Goal: Transaction & Acquisition: Purchase product/service

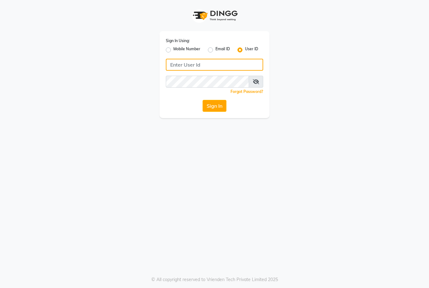
type input "marria123"
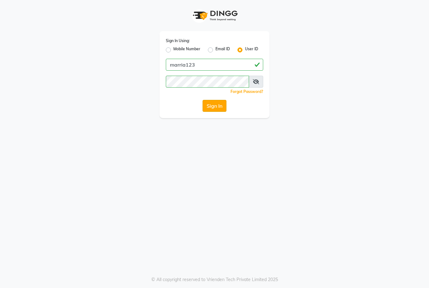
click at [214, 111] on button "Sign In" at bounding box center [214, 106] width 24 height 12
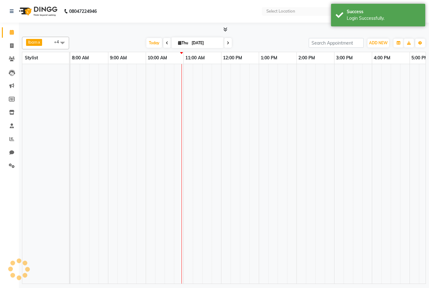
select select "en"
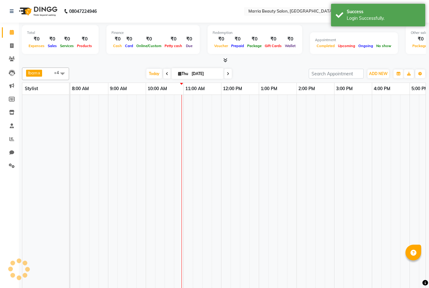
scroll to position [0, 76]
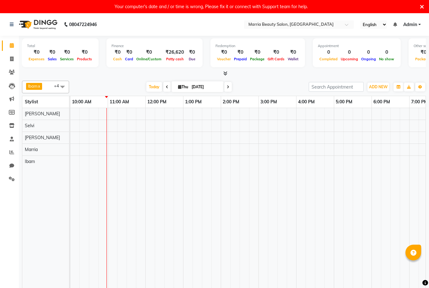
click at [422, 6] on icon at bounding box center [422, 7] width 4 height 6
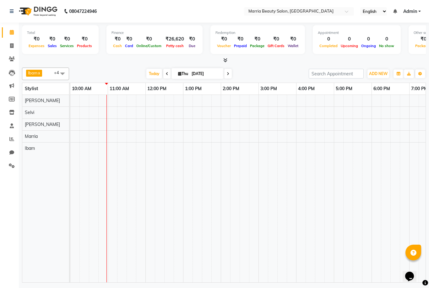
scroll to position [0, 0]
click at [227, 61] on div at bounding box center [224, 60] width 404 height 7
click at [376, 72] on span "ADD NEW" at bounding box center [378, 73] width 19 height 5
click at [401, 110] on link "Add Attendance" at bounding box center [414, 109] width 50 height 8
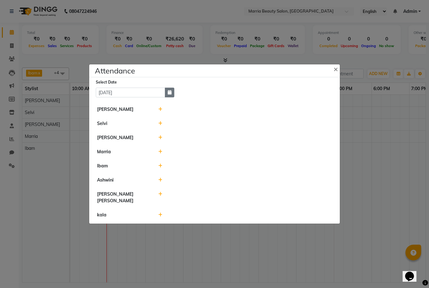
click at [170, 97] on button "button" at bounding box center [169, 93] width 9 height 10
select select "9"
select select "2025"
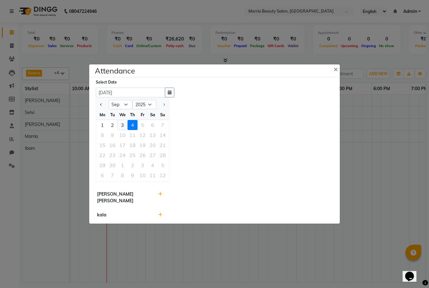
click at [122, 130] on div "3" at bounding box center [122, 125] width 10 height 10
type input "[DATE]"
select select "A"
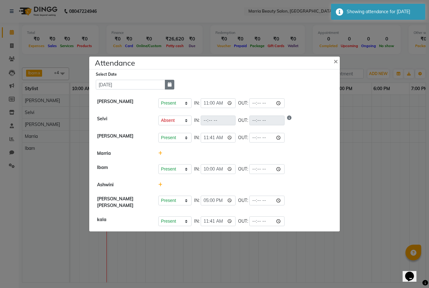
click at [168, 87] on icon "button" at bounding box center [170, 84] width 4 height 4
select select "9"
select select "2025"
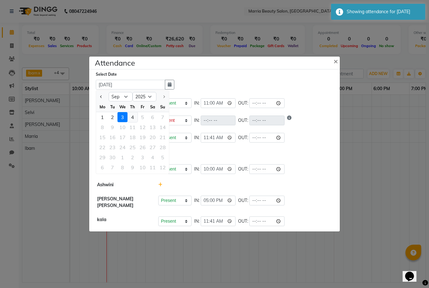
click at [134, 122] on div "4" at bounding box center [132, 117] width 10 height 10
type input "[DATE]"
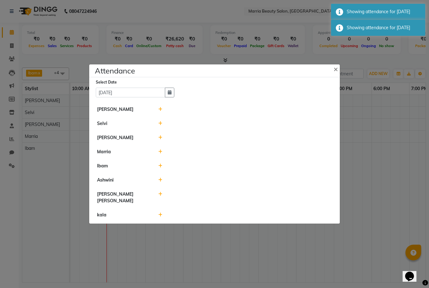
click at [161, 111] on icon at bounding box center [160, 109] width 4 height 4
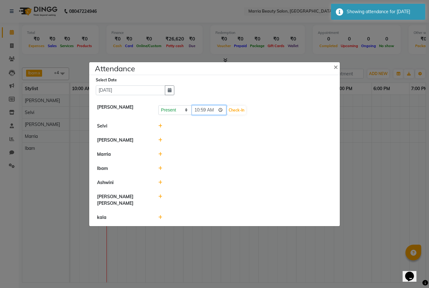
click at [204, 115] on input "10:59" at bounding box center [208, 110] width 35 height 10
type input "10:00"
click at [227, 115] on button "Check-In" at bounding box center [236, 110] width 19 height 9
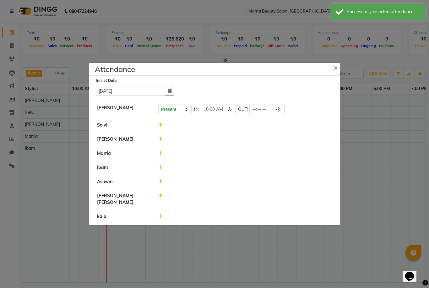
click at [159, 127] on icon at bounding box center [160, 125] width 4 height 4
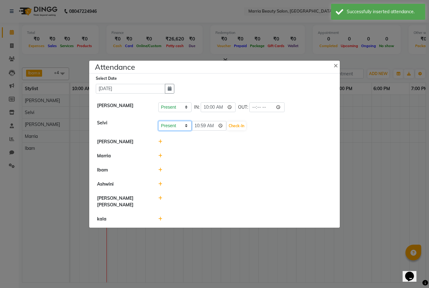
click at [167, 131] on select "Present Absent Late Half Day Weekly Off" at bounding box center [174, 126] width 33 height 10
select select "A"
click at [196, 130] on button "Save" at bounding box center [198, 125] width 12 height 9
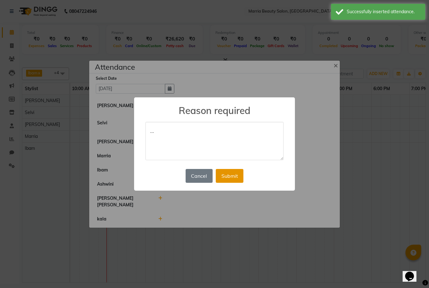
type textarea "…"
click at [233, 174] on button "Submit" at bounding box center [230, 176] width 28 height 14
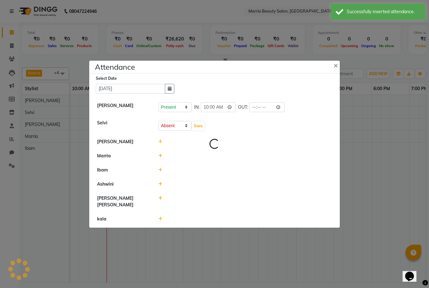
select select "A"
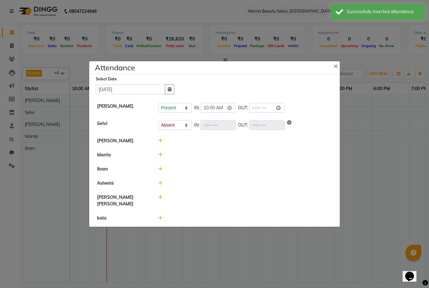
click at [161, 143] on icon at bounding box center [160, 140] width 4 height 4
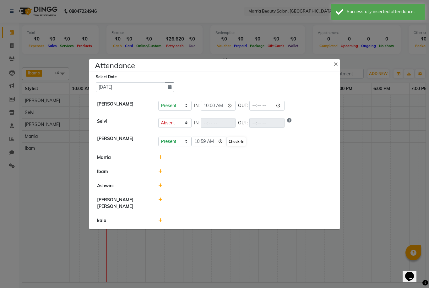
click at [229, 146] on button "Check-In" at bounding box center [236, 141] width 19 height 9
select select "A"
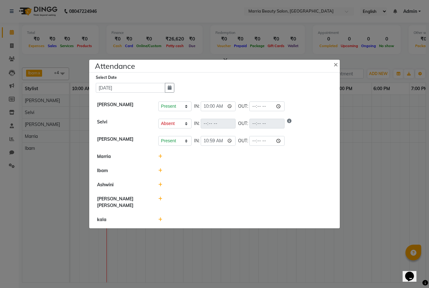
click at [161, 173] on icon at bounding box center [160, 170] width 4 height 4
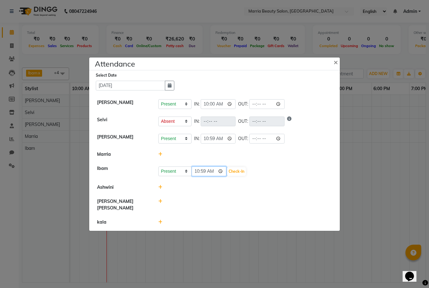
click at [204, 176] on input "10:59" at bounding box center [208, 171] width 35 height 10
type input "10:00"
click at [229, 176] on button "Check-In" at bounding box center [236, 171] width 19 height 9
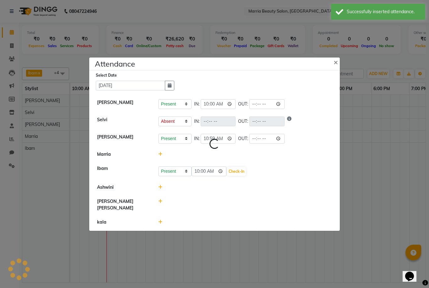
select select "A"
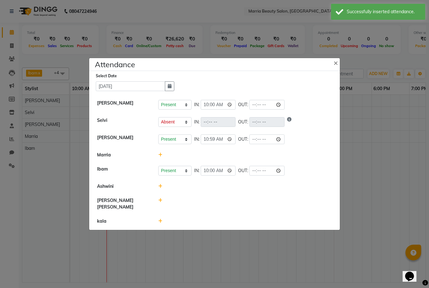
click at [162, 223] on icon at bounding box center [160, 221] width 4 height 4
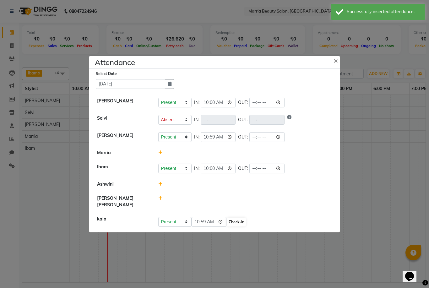
click at [230, 226] on button "Check-In" at bounding box center [236, 222] width 19 height 9
select select "A"
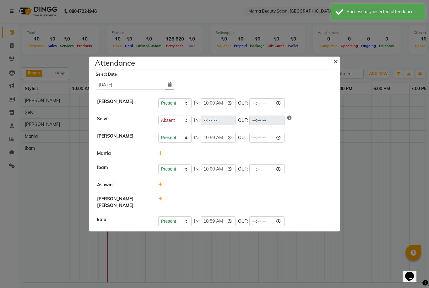
click at [336, 66] on span "×" at bounding box center [335, 60] width 4 height 9
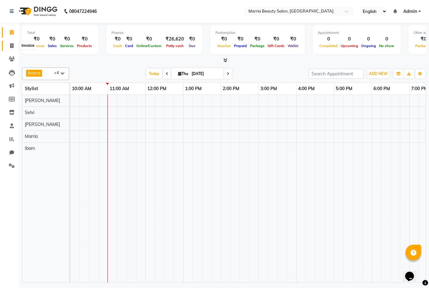
click at [12, 48] on span at bounding box center [11, 45] width 11 height 7
select select "service"
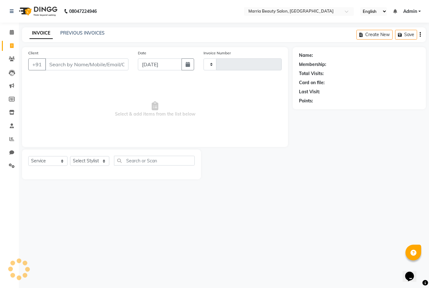
type input "0779"
select select "8343"
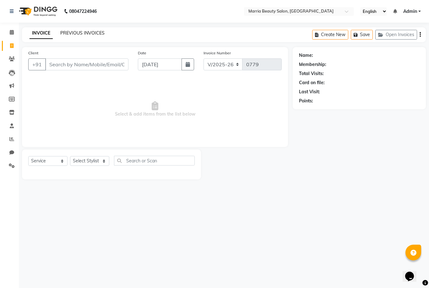
click at [81, 32] on link "PREVIOUS INVOICES" at bounding box center [82, 33] width 44 height 6
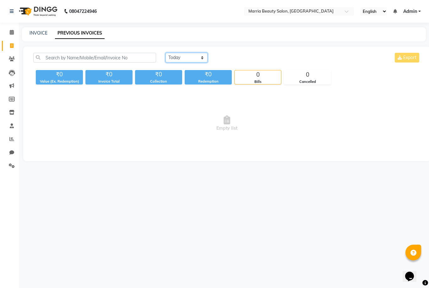
click at [180, 54] on select "[DATE] [DATE] Custom Range" at bounding box center [186, 58] width 42 height 10
select select "[DATE]"
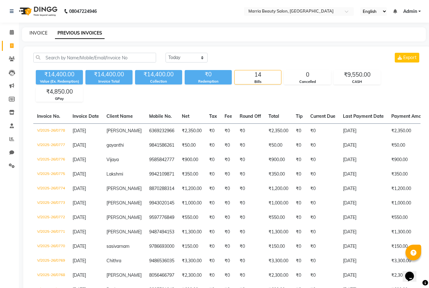
click at [35, 35] on link "INVOICE" at bounding box center [39, 33] width 18 height 6
select select "service"
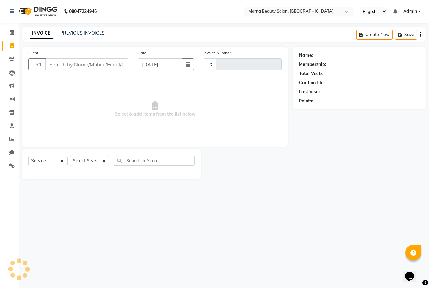
type input "0779"
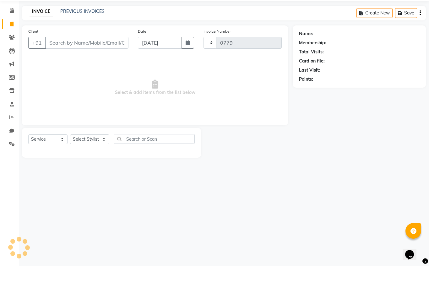
select select "8343"
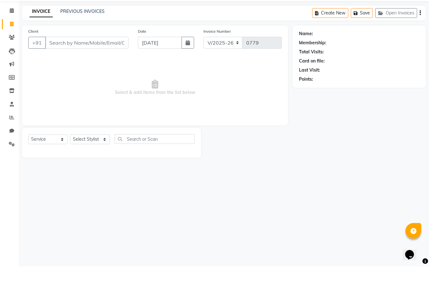
click at [114, 58] on input "Client" at bounding box center [86, 64] width 83 height 12
click at [67, 58] on input "Client" at bounding box center [86, 64] width 83 height 12
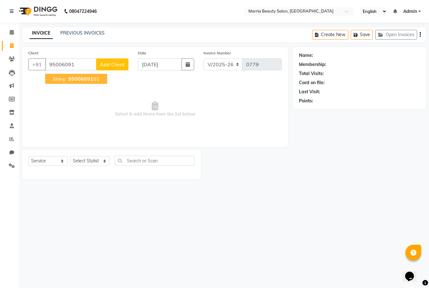
click at [59, 78] on span "Shiny" at bounding box center [59, 79] width 13 height 6
type input "9500609151"
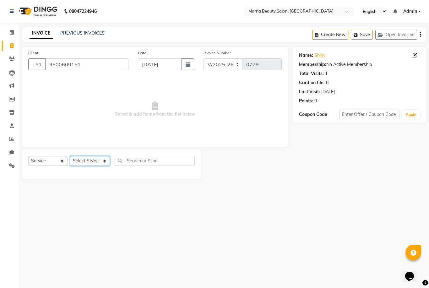
click at [97, 162] on select "Select Stylist Ashwini Ibam [PERSON_NAME] [PERSON_NAME] [PERSON_NAME] [PERSON_N…" at bounding box center [90, 161] width 40 height 10
select select "85633"
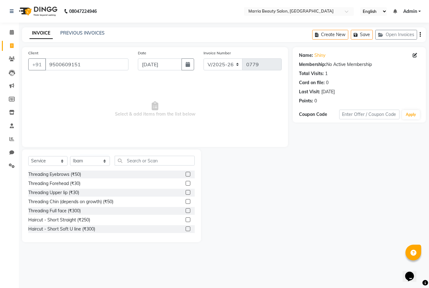
click at [187, 174] on label at bounding box center [187, 174] width 5 height 5
click at [187, 174] on input "checkbox" at bounding box center [187, 174] width 4 height 4
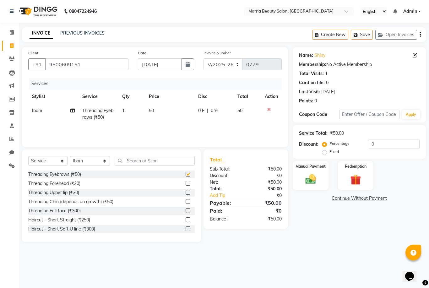
checkbox input "false"
click at [305, 168] on label "Manual Payment" at bounding box center [310, 166] width 31 height 6
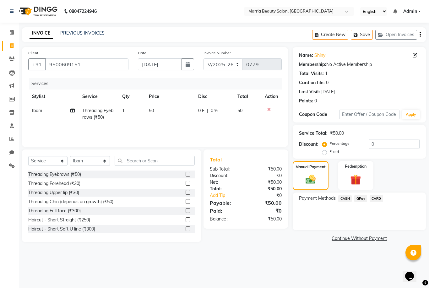
click at [153, 110] on span "50" at bounding box center [151, 111] width 5 height 6
select select "85633"
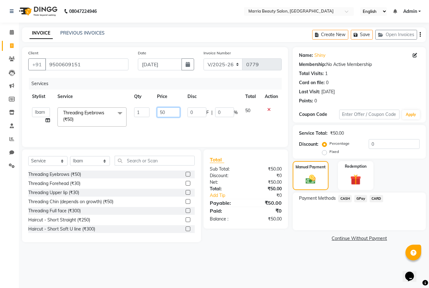
click at [162, 112] on input "50" at bounding box center [168, 112] width 23 height 10
type input "30"
click at [230, 137] on div "Services Stylist Service Qty Price Disc Total Action Ashwini Ibam kala Marria N…" at bounding box center [154, 109] width 253 height 63
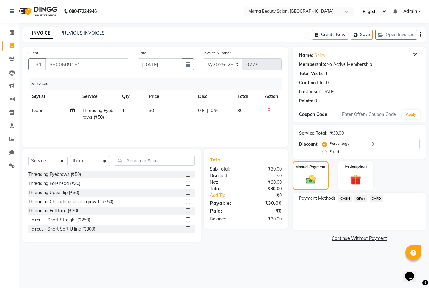
click at [342, 200] on span "CASH" at bounding box center [344, 198] width 13 height 7
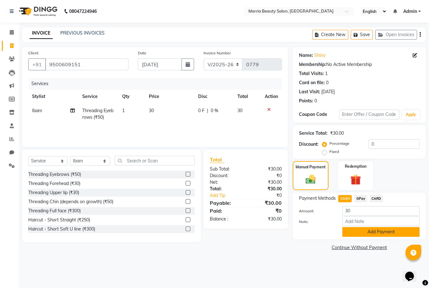
click at [358, 232] on button "Add Payment" at bounding box center [380, 232] width 77 height 10
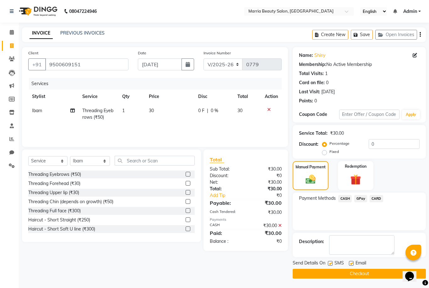
click at [346, 275] on button "Checkout" at bounding box center [359, 274] width 133 height 10
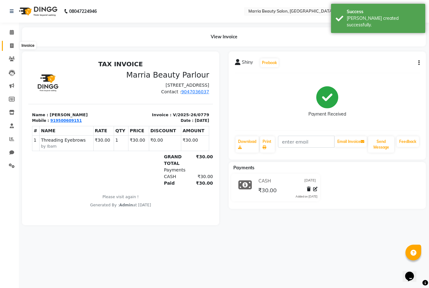
click at [12, 46] on icon at bounding box center [11, 45] width 3 height 5
select select "8343"
select select "service"
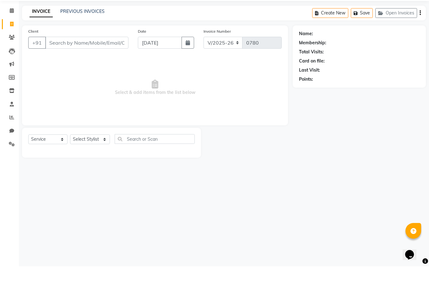
click at [104, 58] on input "Client" at bounding box center [86, 64] width 83 height 12
click at [97, 58] on input "Client" at bounding box center [86, 64] width 83 height 12
click at [112, 58] on input "Client" at bounding box center [86, 64] width 83 height 12
type input "7639881137"
click at [112, 61] on span "Add Client" at bounding box center [112, 64] width 25 height 6
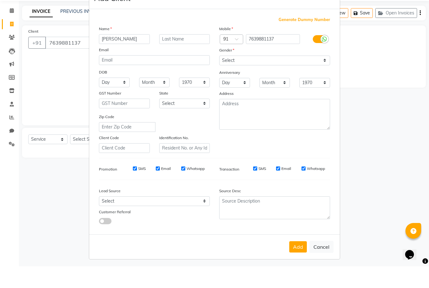
type input "[PERSON_NAME]"
click at [231, 77] on select "Select [DEMOGRAPHIC_DATA] [DEMOGRAPHIC_DATA] Other Prefer Not To Say" at bounding box center [274, 82] width 111 height 10
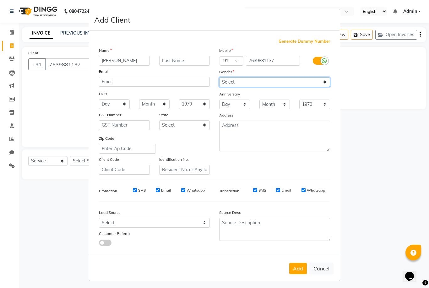
select select "[DEMOGRAPHIC_DATA]"
click at [293, 274] on button "Add" at bounding box center [298, 268] width 18 height 11
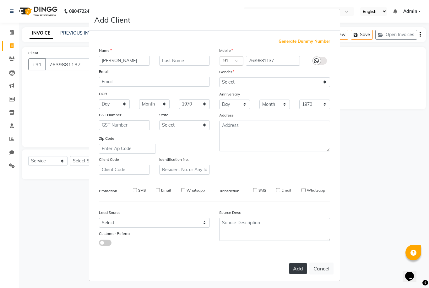
select select
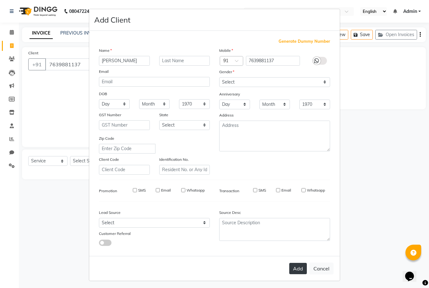
select select
checkbox input "false"
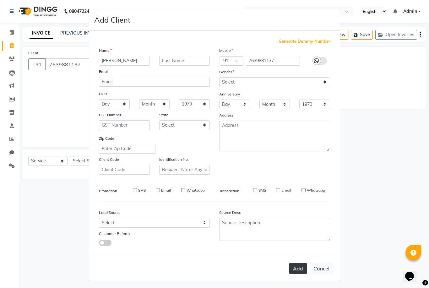
checkbox input "false"
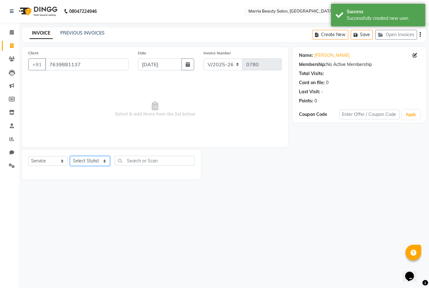
click at [87, 164] on select "Select Stylist Ashwini Ibam [PERSON_NAME] [PERSON_NAME] [PERSON_NAME] [PERSON_N…" at bounding box center [90, 161] width 40 height 10
select select "85629"
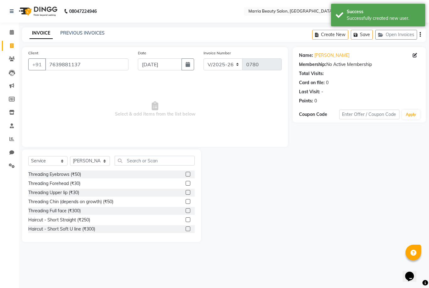
click at [187, 175] on label at bounding box center [187, 174] width 5 height 5
click at [187, 175] on input "checkbox" at bounding box center [187, 174] width 4 height 4
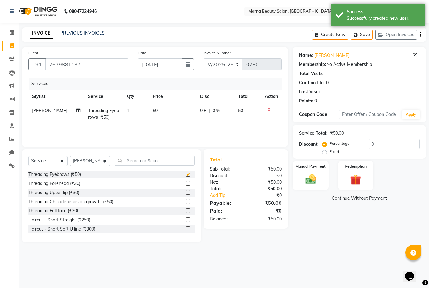
checkbox input "false"
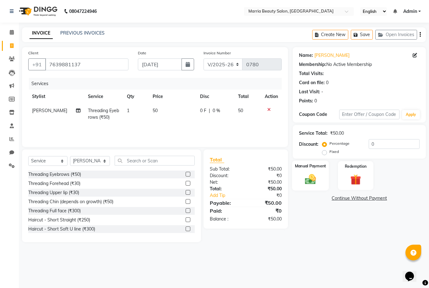
click at [311, 170] on div "Manual Payment" at bounding box center [310, 175] width 37 height 30
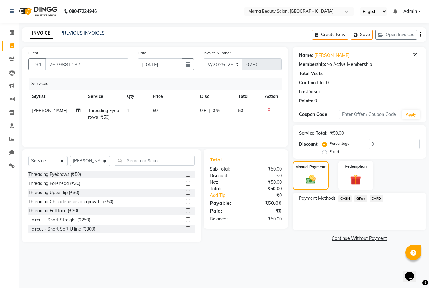
click at [345, 199] on span "CASH" at bounding box center [344, 198] width 13 height 7
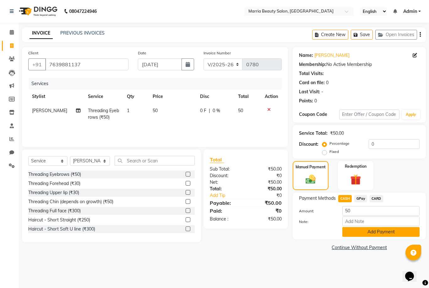
click at [351, 235] on button "Add Payment" at bounding box center [380, 232] width 77 height 10
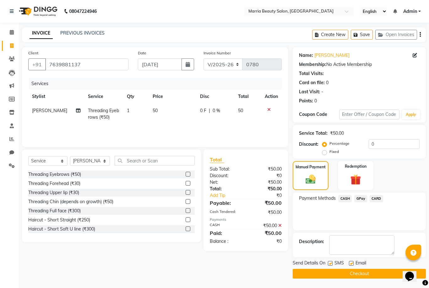
click at [318, 277] on button "Checkout" at bounding box center [359, 274] width 133 height 10
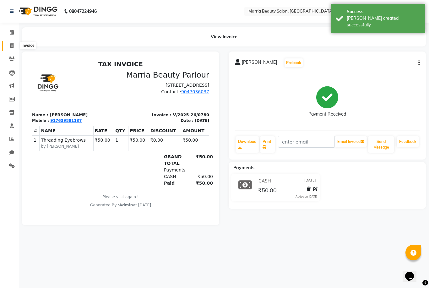
click at [12, 47] on icon at bounding box center [11, 45] width 3 height 5
select select "8343"
select select "service"
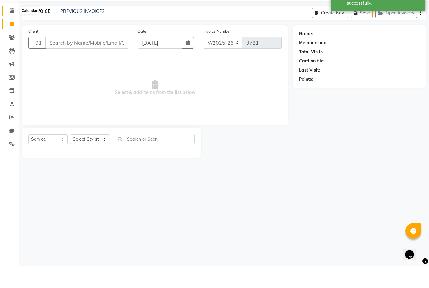
click at [12, 30] on icon at bounding box center [12, 32] width 4 height 5
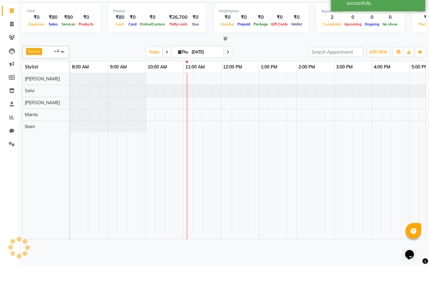
scroll to position [0, 113]
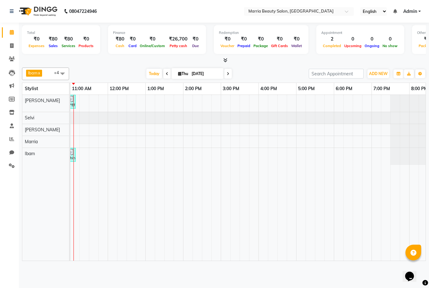
click at [223, 60] on icon at bounding box center [225, 60] width 4 height 5
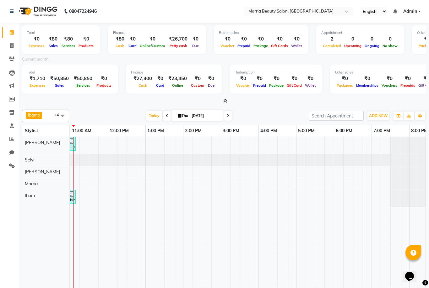
click at [223, 111] on div "Today Thu 04-09-2025" at bounding box center [189, 115] width 87 height 9
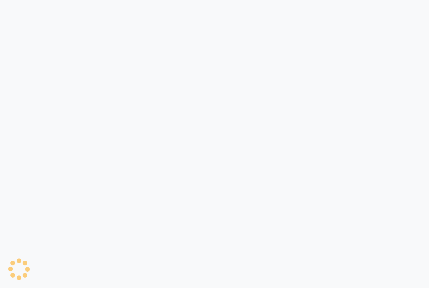
scroll to position [16, 0]
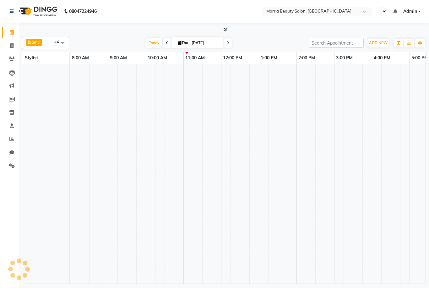
select select "en"
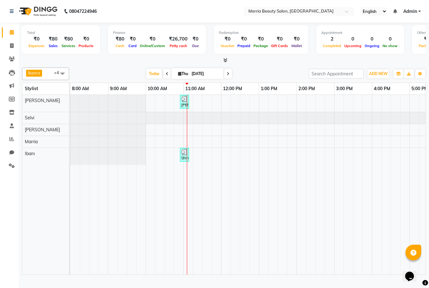
scroll to position [0, 0]
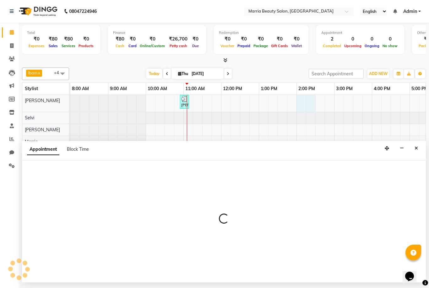
select select "85629"
select select "840"
select select "tentative"
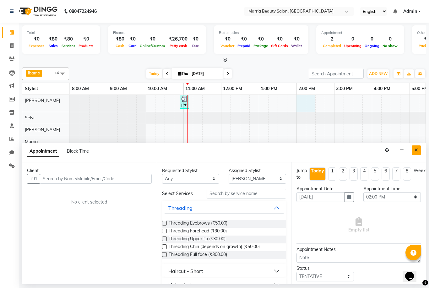
click at [416, 148] on icon "Close" at bounding box center [415, 150] width 3 height 4
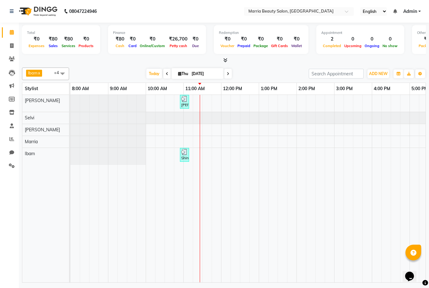
click at [97, 262] on html "08047224946 Select Location × Marria Beauty Salon, [GEOGRAPHIC_DATA] English EN…" at bounding box center [214, 144] width 429 height 288
click at [97, 262] on td at bounding box center [93, 188] width 9 height 187
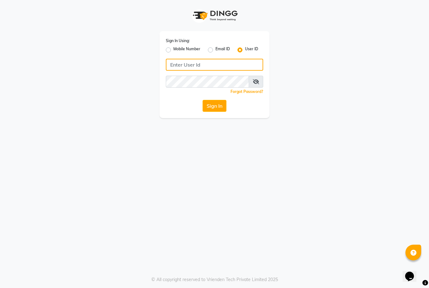
click at [196, 60] on input "Username" at bounding box center [214, 65] width 97 height 12
type input "marria123"
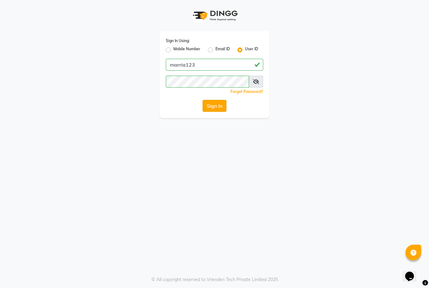
click at [211, 108] on button "Sign In" at bounding box center [214, 106] width 24 height 12
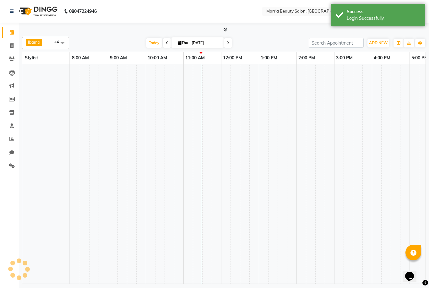
select select "en"
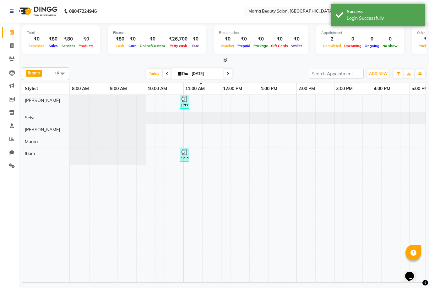
click at [107, 62] on div at bounding box center [224, 60] width 404 height 7
click at [12, 111] on icon at bounding box center [11, 112] width 5 height 5
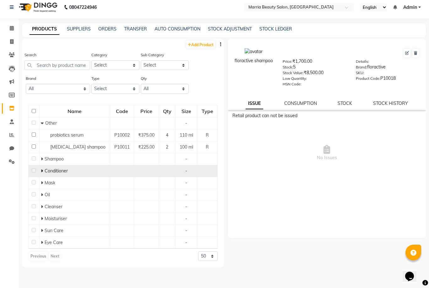
click at [78, 171] on td "Conditioner" at bounding box center [74, 171] width 71 height 12
click at [62, 174] on span "Conditioner" at bounding box center [56, 171] width 23 height 6
click at [341, 106] on link "STOCK" at bounding box center [344, 103] width 14 height 6
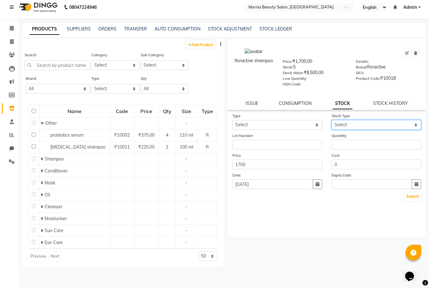
click at [364, 129] on select "Select" at bounding box center [376, 125] width 90 height 10
click at [0, 0] on html "08047224946 Select Location × Marria Beauty Salon, [GEOGRAPHIC_DATA] English EN…" at bounding box center [214, 140] width 429 height 288
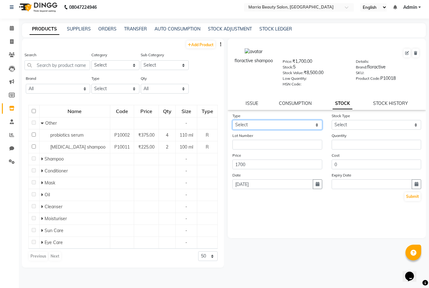
click at [310, 130] on select "Select In Out" at bounding box center [277, 125] width 90 height 10
select select "in"
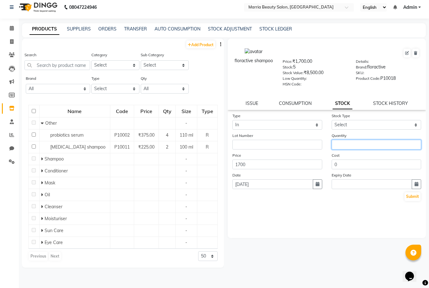
click at [364, 149] on input "number" at bounding box center [376, 145] width 90 height 10
type input "6"
click at [323, 223] on div "Type Select In Out Stock Type Select New Stock Adjustment Return Other Lot Numb…" at bounding box center [327, 175] width 198 height 126
click at [410, 201] on button "Submit" at bounding box center [412, 196] width 16 height 9
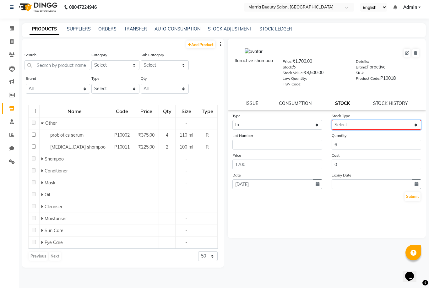
click at [372, 127] on select "Select New Stock Adjustment Return Other" at bounding box center [376, 125] width 90 height 10
select select "new stock"
click at [410, 201] on button "Submit" at bounding box center [412, 196] width 16 height 9
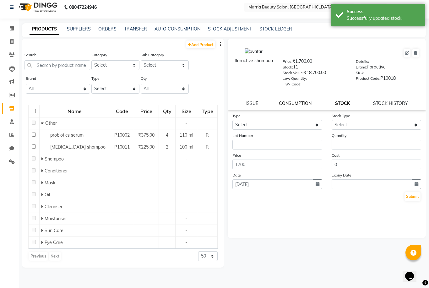
click at [293, 106] on link "CONSUMPTION" at bounding box center [295, 103] width 33 height 6
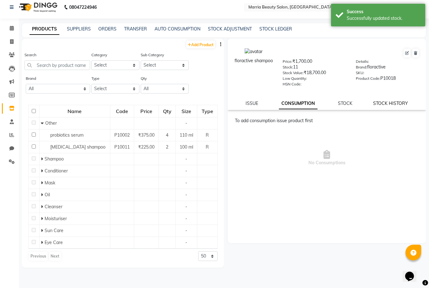
click at [390, 106] on link "STOCK HISTORY" at bounding box center [390, 103] width 35 height 6
select select "all"
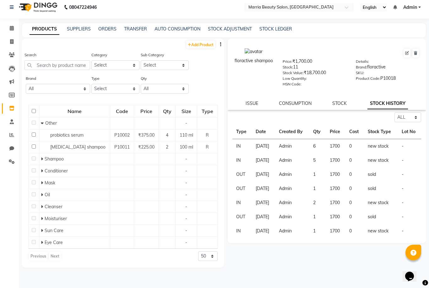
click at [384, 150] on td "new stock" at bounding box center [381, 146] width 34 height 14
click at [341, 105] on link "STOCK" at bounding box center [339, 103] width 14 height 6
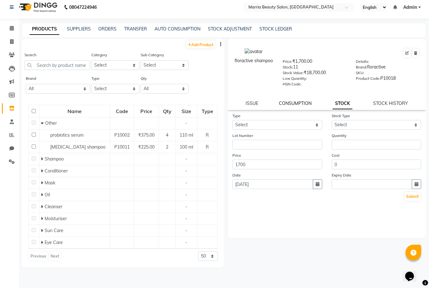
click at [303, 105] on link "CONSUMPTION" at bounding box center [295, 103] width 33 height 6
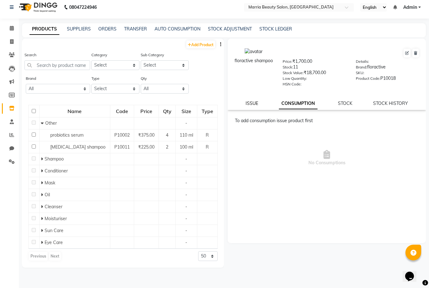
click at [252, 106] on link "ISSUE" at bounding box center [251, 103] width 13 height 6
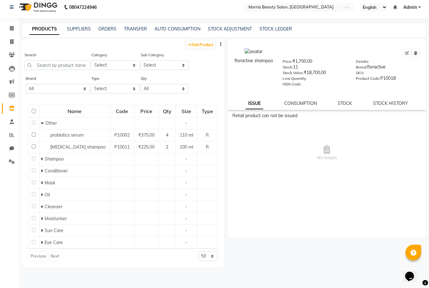
click at [337, 106] on div "ISSUE CONSUMPTION STOCK STOCK HISTORY" at bounding box center [326, 103] width 183 height 7
click at [347, 106] on link "STOCK" at bounding box center [344, 103] width 14 height 6
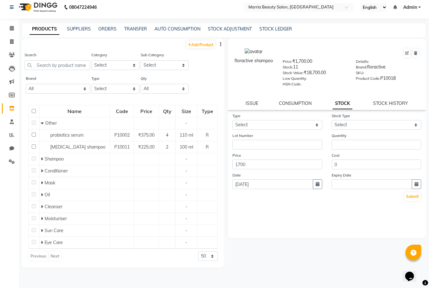
click at [286, 124] on div "Type Select In Out" at bounding box center [277, 120] width 99 height 17
click at [282, 127] on select "Select In Out" at bounding box center [277, 125] width 90 height 10
select select "out"
select select
click at [348, 130] on select "Select Internal Use Damaged Expired Adjustment Return Other" at bounding box center [376, 125] width 90 height 10
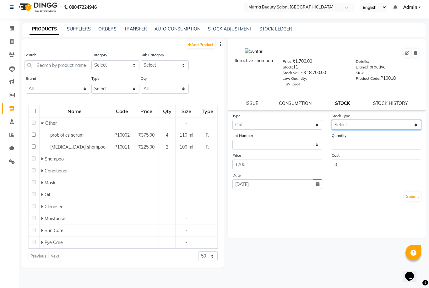
select select "adjustment"
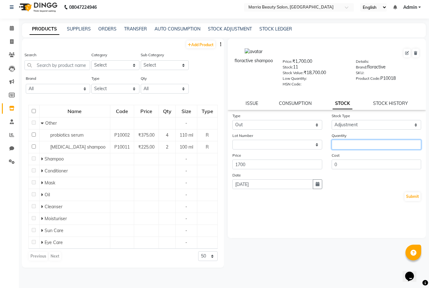
click at [385, 148] on input "number" at bounding box center [376, 145] width 90 height 10
type input "6"
click at [415, 201] on button "Submit" at bounding box center [412, 196] width 16 height 9
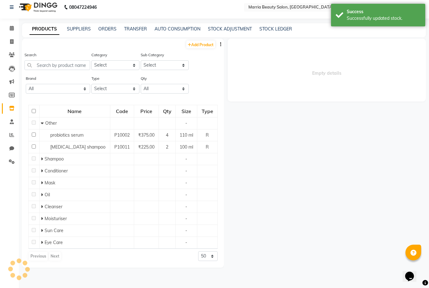
select select
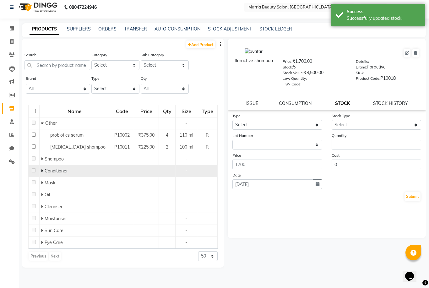
click at [143, 173] on td at bounding box center [146, 171] width 25 height 12
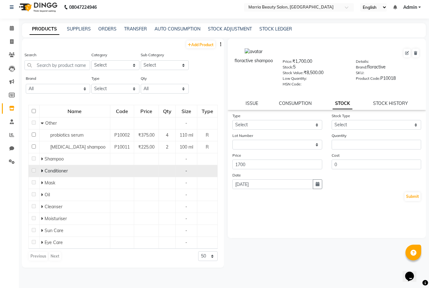
click at [75, 174] on div "Conditioner" at bounding box center [74, 171] width 67 height 7
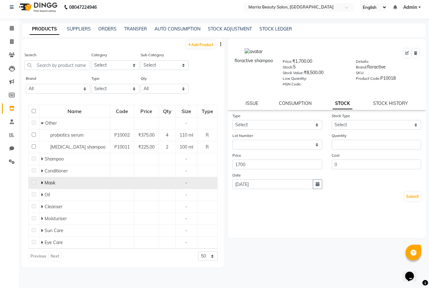
scroll to position [4, 0]
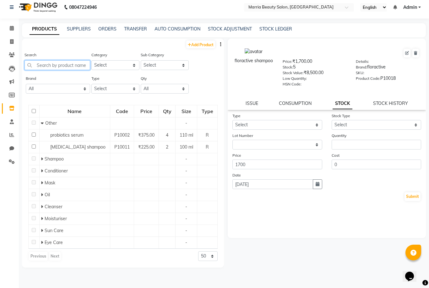
click at [68, 65] on input "text" at bounding box center [57, 65] width 66 height 10
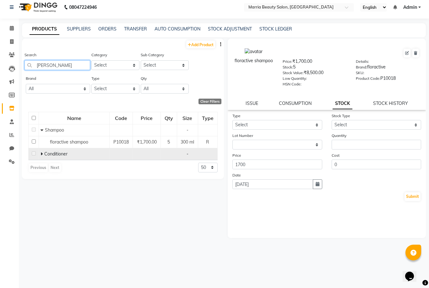
type input "[PERSON_NAME]"
click at [87, 157] on div "Conditioner" at bounding box center [73, 154] width 67 height 7
click at [43, 153] on icon at bounding box center [41, 154] width 2 height 4
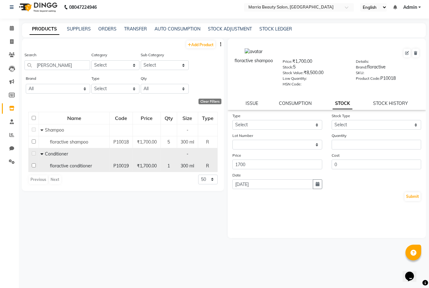
click at [69, 169] on div "floractive conditioner" at bounding box center [73, 166] width 67 height 7
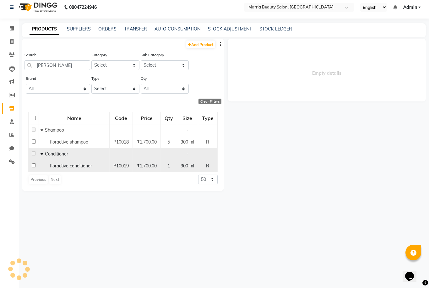
select select
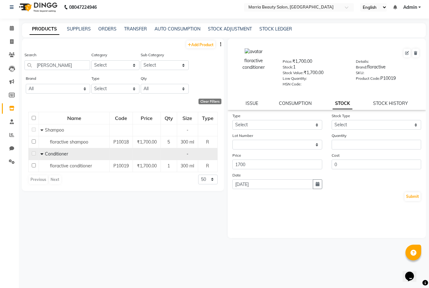
click at [344, 104] on link "STOCK" at bounding box center [342, 103] width 20 height 11
click at [384, 99] on div "floractive conditioner Price: ₹1,700.00 Stock: 1 Stock Value: ₹1,700.00 Low Qua…" at bounding box center [327, 74] width 198 height 71
click at [383, 103] on link "STOCK HISTORY" at bounding box center [390, 103] width 35 height 6
select select "all"
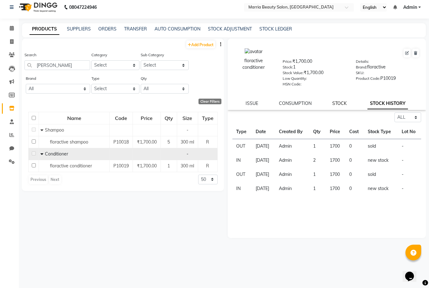
click at [339, 101] on link "STOCK" at bounding box center [339, 103] width 14 height 6
select select
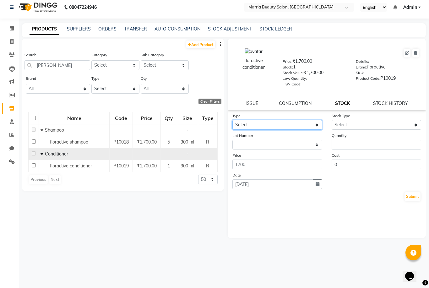
click at [285, 126] on select "Select In Out" at bounding box center [277, 125] width 90 height 10
select select "in"
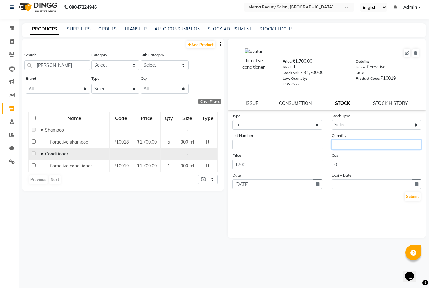
click at [351, 144] on input "number" at bounding box center [376, 145] width 90 height 10
type input "5"
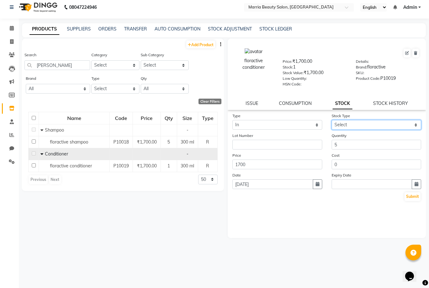
click at [350, 126] on select "Select New Stock Adjustment Return Other" at bounding box center [376, 125] width 90 height 10
select select "new stock"
click at [410, 197] on button "Submit" at bounding box center [412, 196] width 16 height 9
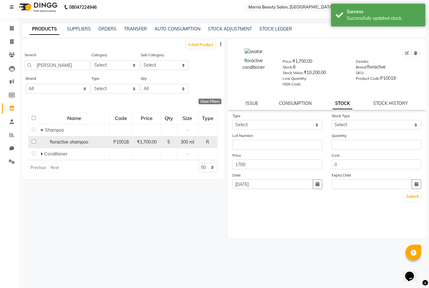
click at [57, 142] on span "floractive shampoo" at bounding box center [69, 142] width 38 height 6
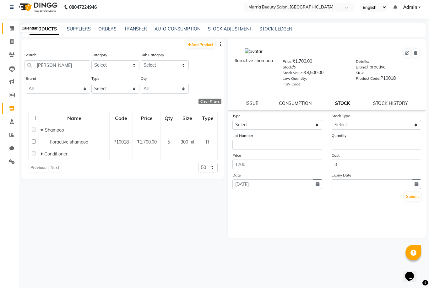
click at [10, 30] on icon at bounding box center [12, 28] width 4 height 5
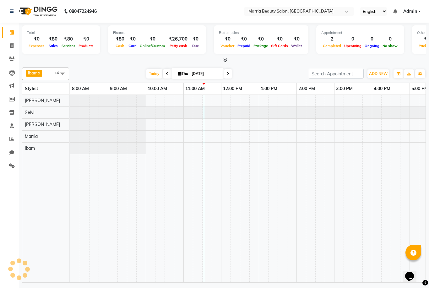
scroll to position [0, 113]
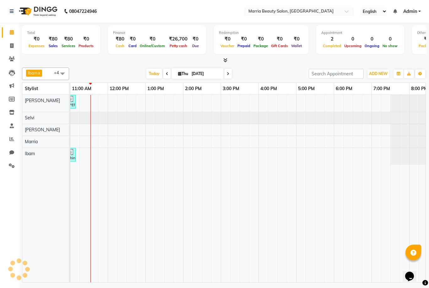
click at [91, 62] on div at bounding box center [224, 60] width 404 height 7
click at [382, 73] on span "ADD NEW" at bounding box center [378, 73] width 19 height 5
click at [402, 94] on link "Add Invoice" at bounding box center [414, 93] width 50 height 8
select select "service"
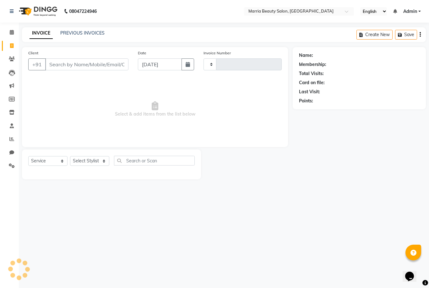
type input "0781"
select select "8343"
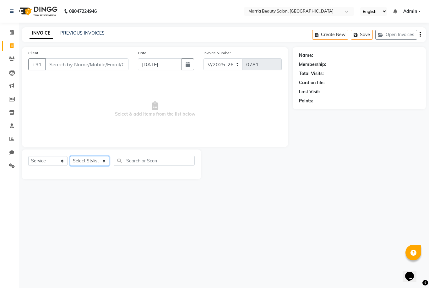
click at [90, 161] on select "Select Stylist" at bounding box center [89, 161] width 39 height 10
select select "85633"
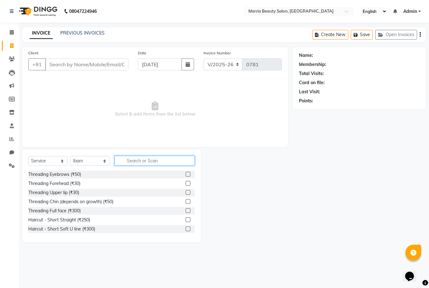
click at [173, 160] on input "text" at bounding box center [155, 161] width 80 height 10
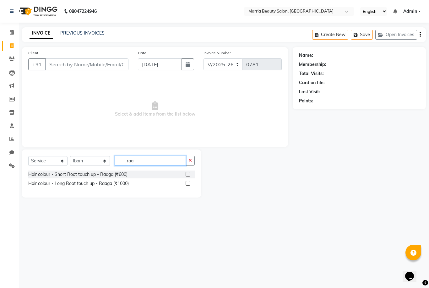
type input "raa"
click at [188, 173] on label at bounding box center [187, 174] width 5 height 5
click at [188, 173] on input "checkbox" at bounding box center [187, 174] width 4 height 4
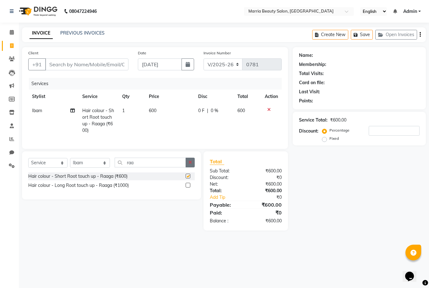
checkbox input "false"
click at [188, 165] on button "button" at bounding box center [189, 163] width 9 height 10
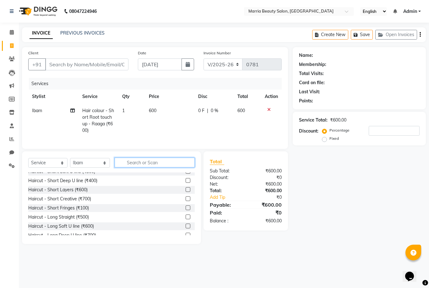
scroll to position [57, 0]
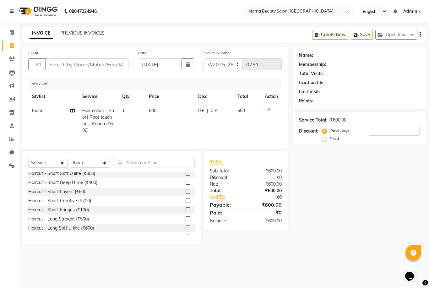
click at [187, 191] on label at bounding box center [187, 191] width 5 height 5
click at [187, 191] on input "checkbox" at bounding box center [187, 192] width 4 height 4
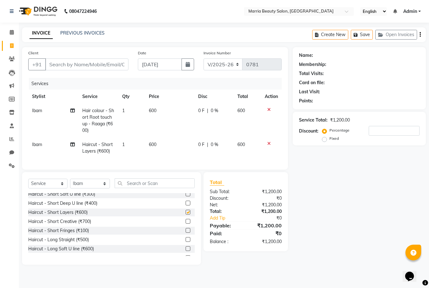
checkbox input "false"
click at [73, 64] on input "Client" at bounding box center [86, 64] width 83 height 12
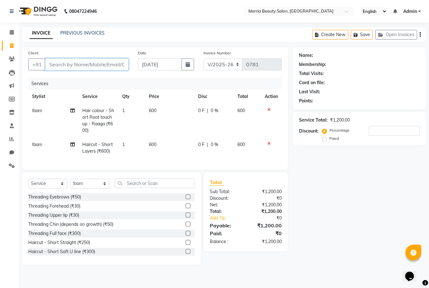
scroll to position [0, 0]
click at [187, 197] on label at bounding box center [187, 196] width 5 height 5
click at [187, 197] on input "checkbox" at bounding box center [187, 197] width 4 height 4
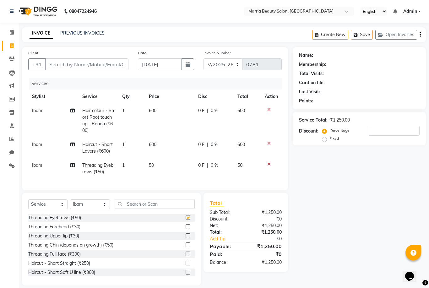
checkbox input "false"
click at [88, 64] on input "Client" at bounding box center [86, 64] width 83 height 12
type input "8"
type input "0"
click at [70, 81] on span "875420" at bounding box center [75, 79] width 19 height 6
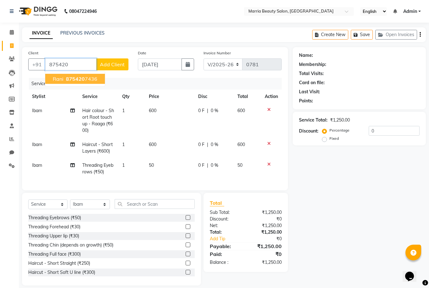
type input "8754207436"
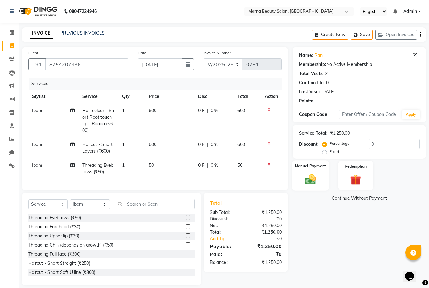
click at [318, 176] on div "Manual Payment" at bounding box center [310, 175] width 37 height 30
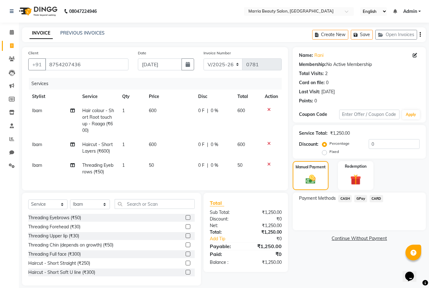
click at [360, 201] on span "GPay" at bounding box center [360, 198] width 13 height 7
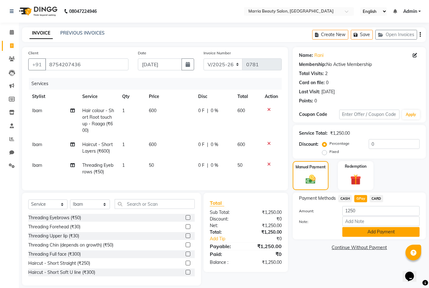
click at [362, 235] on button "Add Payment" at bounding box center [380, 232] width 77 height 10
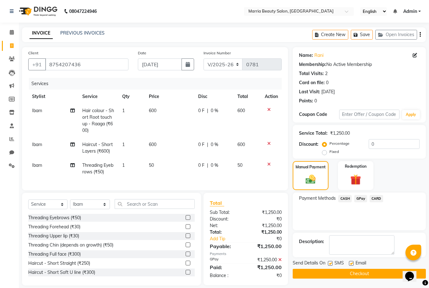
click at [339, 278] on button "Checkout" at bounding box center [359, 274] width 133 height 10
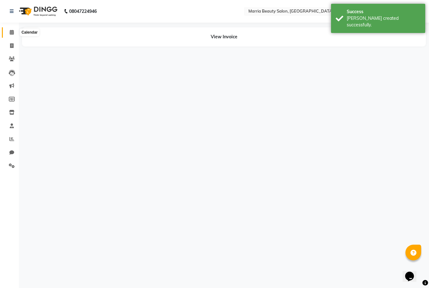
click at [13, 33] on icon at bounding box center [12, 32] width 4 height 5
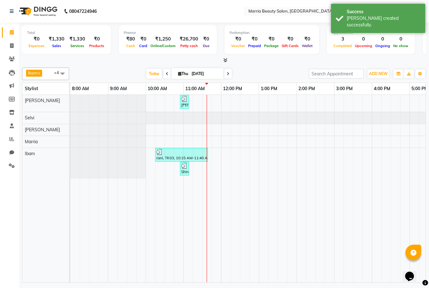
click at [13, 33] on icon at bounding box center [12, 32] width 4 height 5
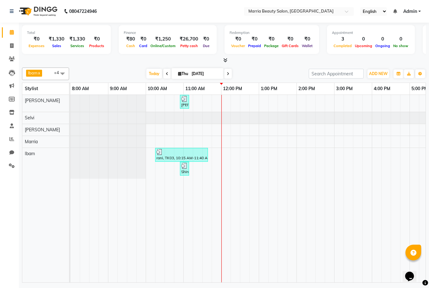
click at [225, 58] on icon at bounding box center [225, 60] width 4 height 5
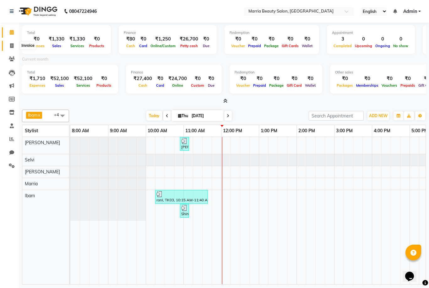
click at [10, 48] on span at bounding box center [11, 45] width 11 height 7
select select "service"
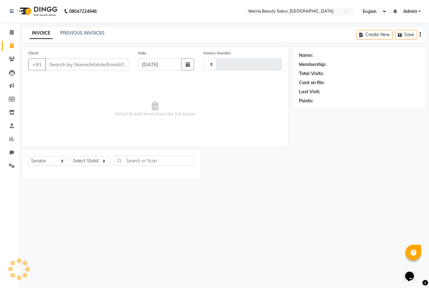
type input "0782"
select select "8343"
click at [93, 31] on link "PREVIOUS INVOICES" at bounding box center [82, 33] width 44 height 6
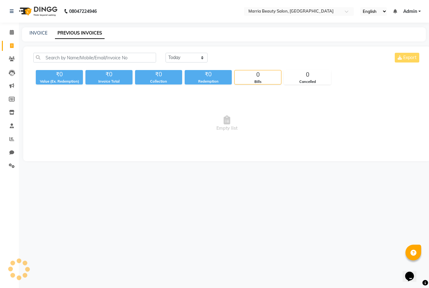
click at [181, 62] on div "[DATE] [DATE] Custom Range Export" at bounding box center [293, 60] width 264 height 15
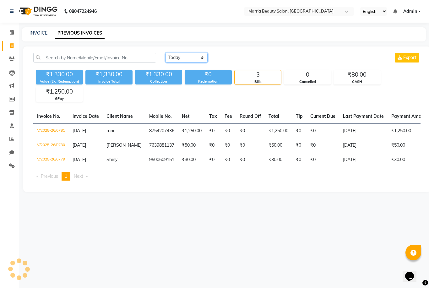
click at [182, 56] on select "[DATE] [DATE] Custom Range" at bounding box center [186, 58] width 42 height 10
select select "range"
click at [237, 61] on html "08047224946 Select Location × Marria Beauty Salon, [GEOGRAPHIC_DATA] English EN…" at bounding box center [214, 144] width 429 height 288
click at [238, 61] on input "[DATE]" at bounding box center [238, 57] width 44 height 9
select select "9"
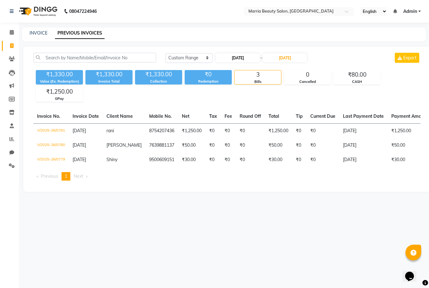
select select "2025"
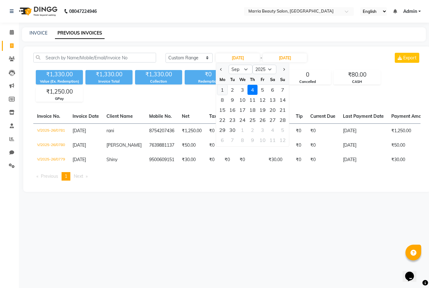
click at [220, 91] on div "1" at bounding box center [222, 90] width 10 height 10
type input "[DATE]"
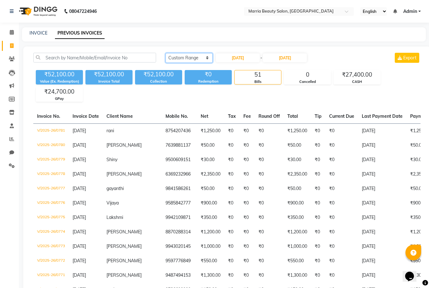
click at [192, 56] on select "[DATE] [DATE] Custom Range" at bounding box center [188, 58] width 47 height 10
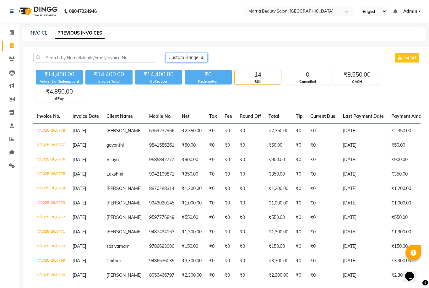
click at [188, 60] on select "[DATE] [DATE] Custom Range" at bounding box center [186, 58] width 42 height 10
select select "[DATE]"
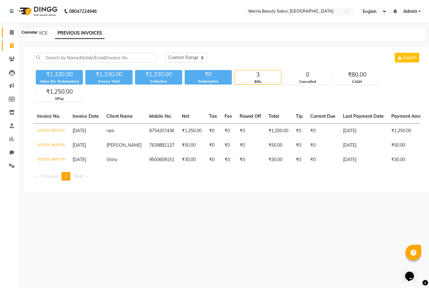
click at [12, 32] on icon at bounding box center [12, 32] width 4 height 5
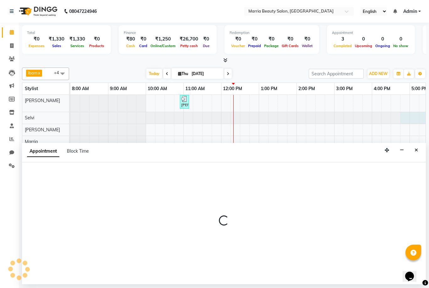
scroll to position [0, 1]
select select "85630"
select select "1005"
select select "tentative"
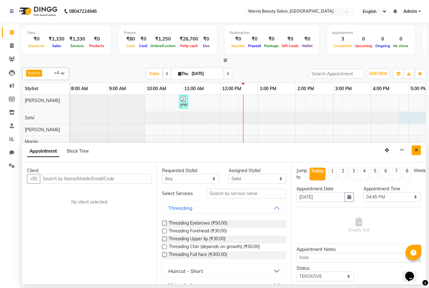
click at [417, 148] on icon "Close" at bounding box center [415, 150] width 3 height 4
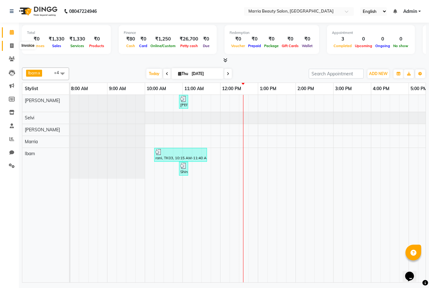
click at [13, 45] on icon at bounding box center [11, 45] width 3 height 5
select select "service"
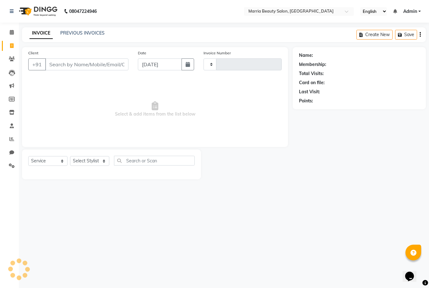
type input "0782"
select select "8343"
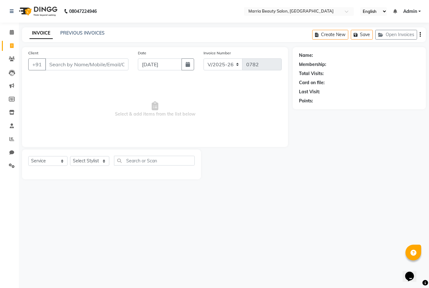
click at [66, 61] on input "Client" at bounding box center [86, 64] width 83 height 12
click at [85, 159] on select "Select Stylist Ashwini Ibam [PERSON_NAME] [PERSON_NAME] [PERSON_NAME] [PERSON_N…" at bounding box center [90, 161] width 40 height 10
select select "85629"
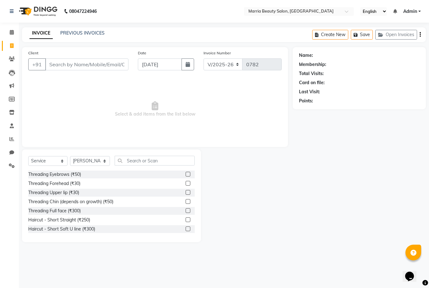
click at [185, 175] on label at bounding box center [187, 174] width 5 height 5
click at [185, 175] on input "checkbox" at bounding box center [187, 174] width 4 height 4
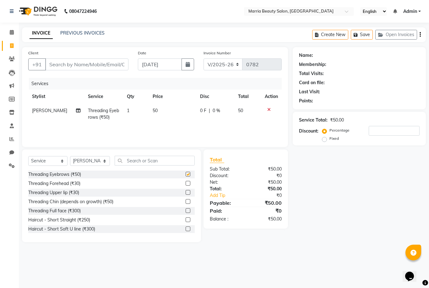
checkbox input "false"
click at [186, 185] on label at bounding box center [187, 183] width 5 height 5
click at [186, 185] on input "checkbox" at bounding box center [187, 183] width 4 height 4
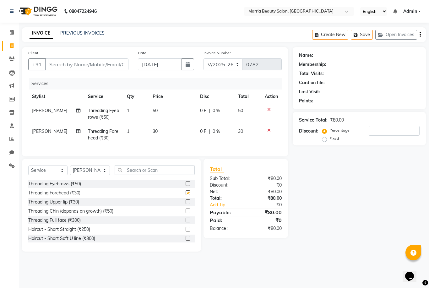
checkbox input "false"
click at [103, 64] on input "Client" at bounding box center [86, 64] width 83 height 12
click at [100, 64] on input "Client" at bounding box center [86, 64] width 83 height 12
click at [70, 61] on input "Client" at bounding box center [86, 64] width 83 height 12
type input "9"
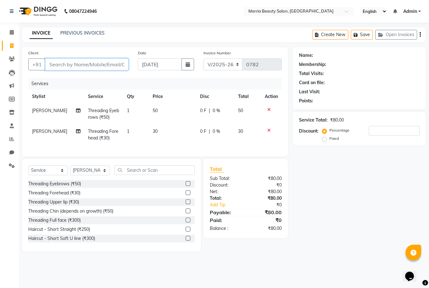
type input "0"
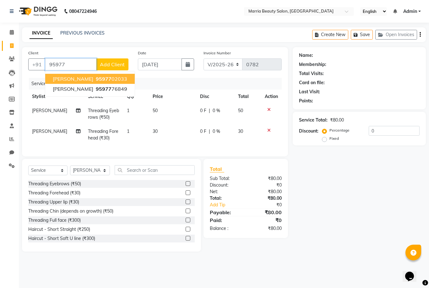
click at [65, 78] on span "[PERSON_NAME]" at bounding box center [73, 79] width 40 height 6
type input "9597702033"
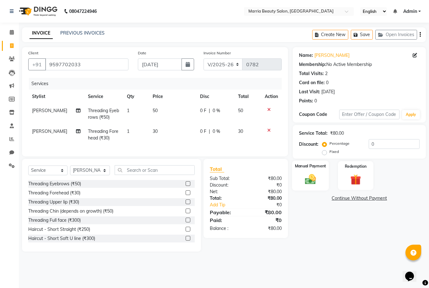
click at [293, 183] on div "Manual Payment" at bounding box center [310, 175] width 37 height 30
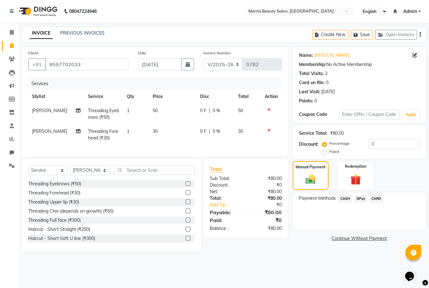
click at [360, 202] on span "GPay" at bounding box center [360, 198] width 13 height 7
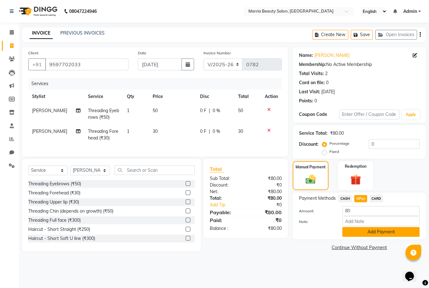
click at [360, 235] on button "Add Payment" at bounding box center [380, 232] width 77 height 10
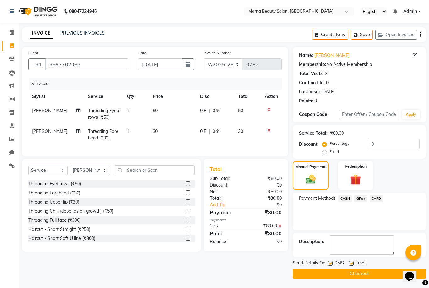
click at [341, 276] on button "Checkout" at bounding box center [359, 274] width 133 height 10
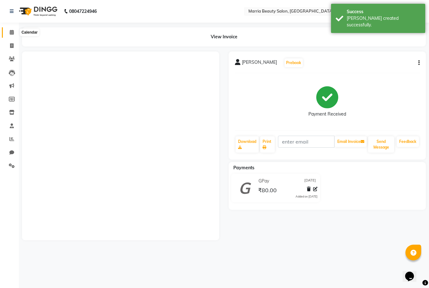
click at [11, 32] on icon at bounding box center [12, 32] width 4 height 5
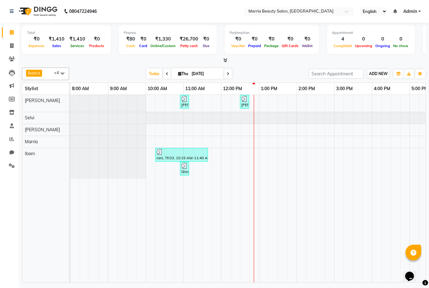
click at [377, 72] on span "ADD NEW" at bounding box center [378, 73] width 19 height 5
click at [396, 97] on link "Add Invoice" at bounding box center [414, 93] width 50 height 8
select select "service"
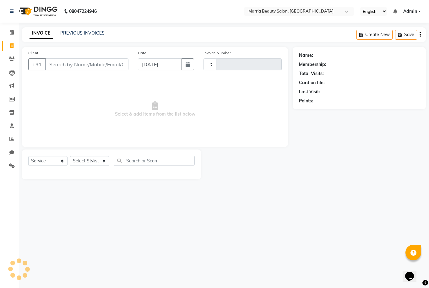
type input "0783"
select select "8343"
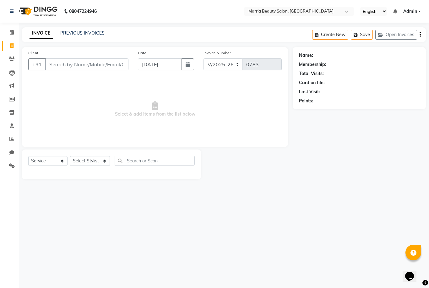
click at [93, 64] on input "Client" at bounding box center [86, 64] width 83 height 12
type input "9894599632"
click at [115, 62] on span "Add Client" at bounding box center [112, 64] width 25 height 6
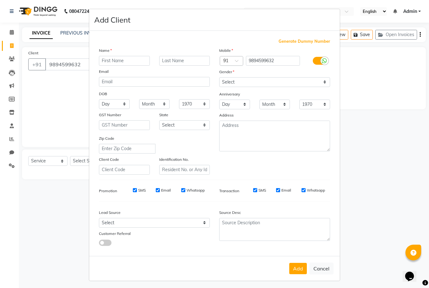
click at [116, 66] on input "text" at bounding box center [124, 61] width 51 height 10
type input "[PERSON_NAME] S"
click at [242, 87] on select "Select [DEMOGRAPHIC_DATA] [DEMOGRAPHIC_DATA] Other Prefer Not To Say" at bounding box center [274, 82] width 111 height 10
select select "[DEMOGRAPHIC_DATA]"
click at [299, 274] on button "Add" at bounding box center [298, 268] width 18 height 11
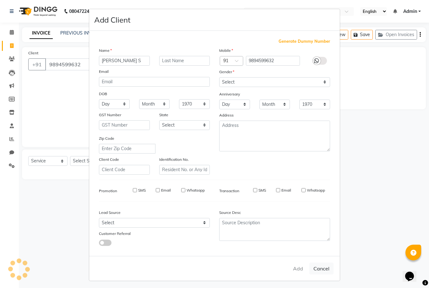
select select
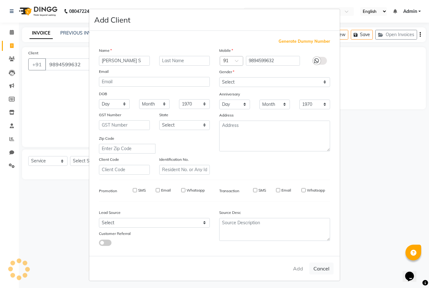
select select
checkbox input "false"
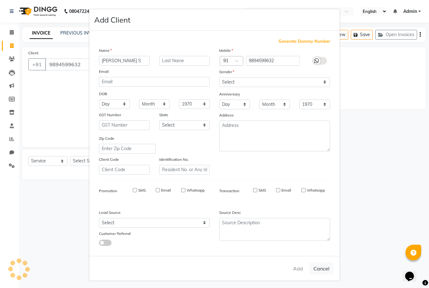
checkbox input "false"
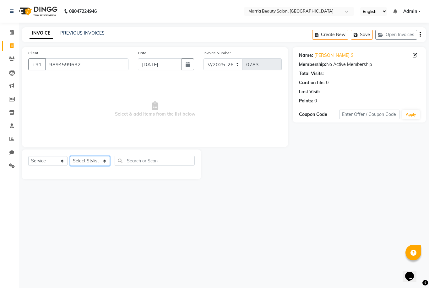
click at [83, 160] on select "Select Stylist Ashwini Ibam [PERSON_NAME] [PERSON_NAME] [PERSON_NAME] [PERSON_N…" at bounding box center [90, 161] width 40 height 10
select select "85633"
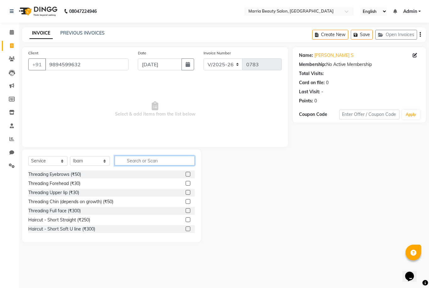
click at [158, 160] on input "text" at bounding box center [155, 161] width 80 height 10
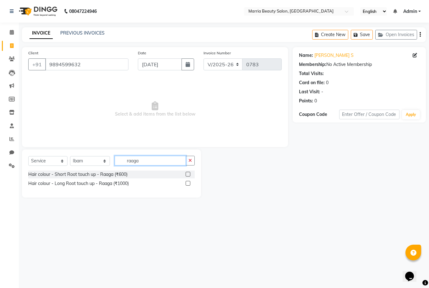
type input "raaga"
click at [187, 175] on label at bounding box center [187, 174] width 5 height 5
click at [187, 175] on input "checkbox" at bounding box center [187, 174] width 4 height 4
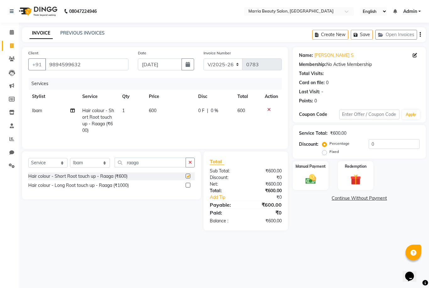
checkbox input "false"
click at [154, 110] on span "600" at bounding box center [153, 111] width 8 height 6
select select "85633"
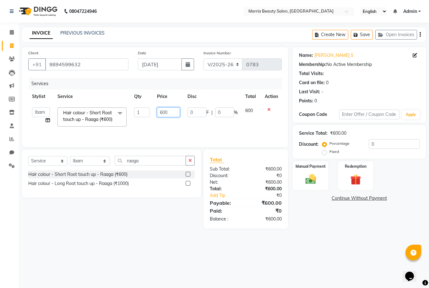
click at [161, 112] on input "600" at bounding box center [168, 112] width 23 height 10
type input "500"
click at [176, 127] on td "500" at bounding box center [168, 117] width 30 height 27
select select "85633"
click at [188, 164] on button "button" at bounding box center [189, 161] width 9 height 10
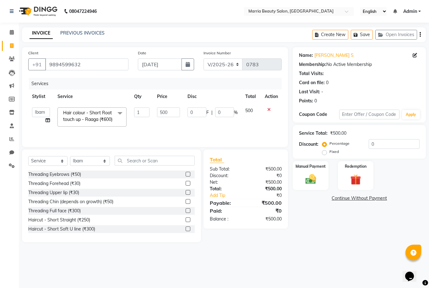
click at [187, 194] on label at bounding box center [187, 192] width 5 height 5
click at [187, 194] on input "checkbox" at bounding box center [187, 193] width 4 height 4
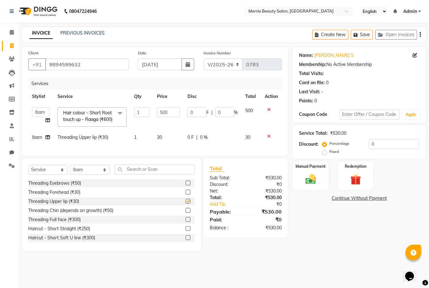
checkbox input "false"
click at [312, 180] on img at bounding box center [310, 179] width 18 height 13
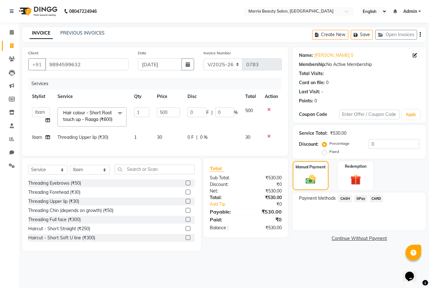
click at [269, 138] on icon at bounding box center [268, 136] width 3 height 4
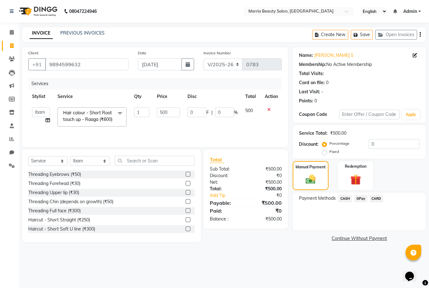
click at [187, 175] on label at bounding box center [187, 174] width 5 height 5
click at [187, 175] on input "checkbox" at bounding box center [187, 174] width 4 height 4
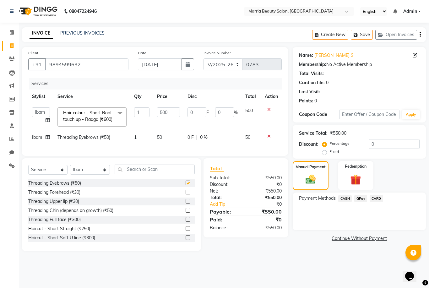
checkbox input "false"
click at [343, 199] on span "CASH" at bounding box center [344, 198] width 13 height 7
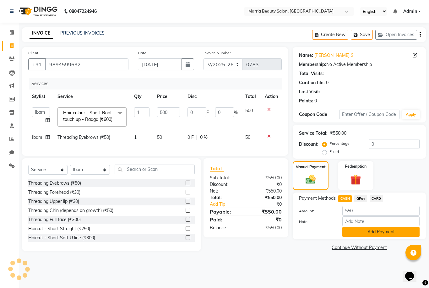
click at [361, 229] on button "Add Payment" at bounding box center [380, 232] width 77 height 10
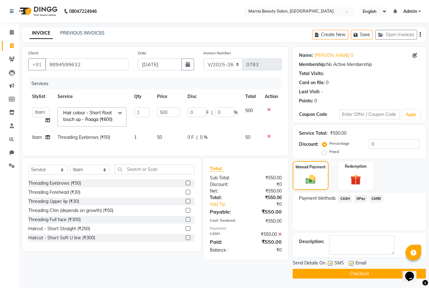
click at [353, 274] on button "Checkout" at bounding box center [359, 274] width 133 height 10
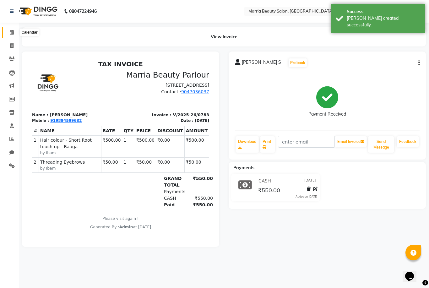
click at [11, 33] on icon at bounding box center [12, 32] width 4 height 5
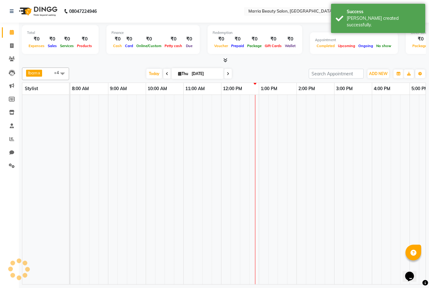
scroll to position [0, 135]
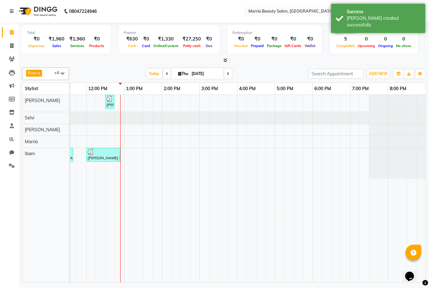
click at [225, 58] on icon at bounding box center [225, 60] width 4 height 5
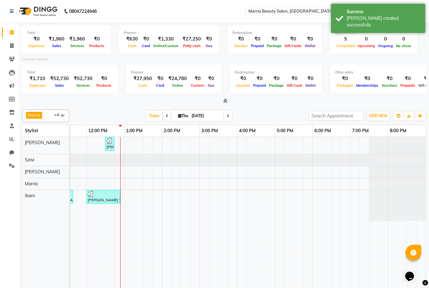
click at [225, 100] on icon at bounding box center [225, 101] width 4 height 5
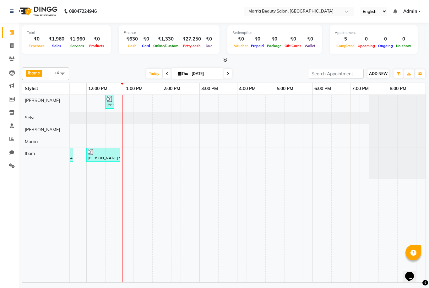
click at [375, 77] on button "ADD NEW Toggle Dropdown" at bounding box center [378, 73] width 22 height 9
click at [408, 94] on link "Add Invoice" at bounding box center [414, 93] width 50 height 8
select select "service"
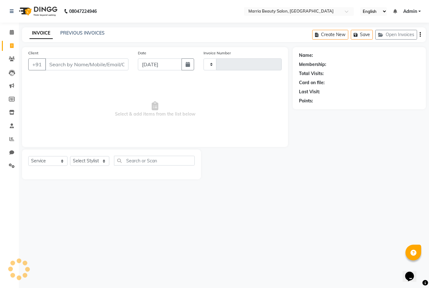
type input "0784"
select select "8343"
click at [83, 68] on input "Client" at bounding box center [86, 64] width 83 height 12
click at [86, 166] on div "Select Service Product Membership Package Voucher Prepaid Gift Card Select Styl…" at bounding box center [111, 163] width 166 height 15
click at [84, 161] on select "Select Stylist Ashwini Ibam [PERSON_NAME] [PERSON_NAME] [PERSON_NAME] [PERSON_N…" at bounding box center [90, 161] width 40 height 10
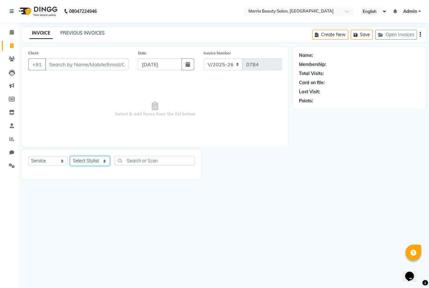
select select "85629"
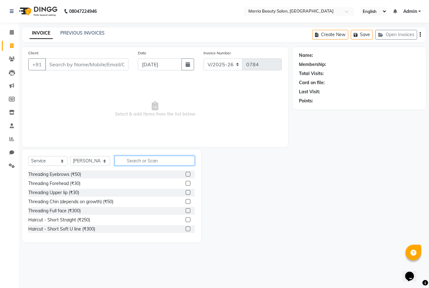
click at [151, 160] on input "text" at bounding box center [155, 161] width 80 height 10
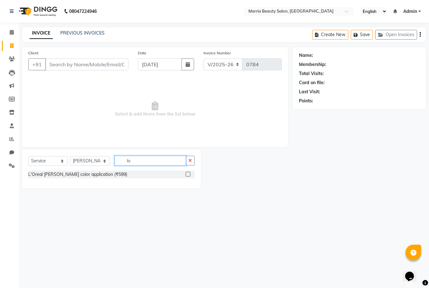
type input "l"
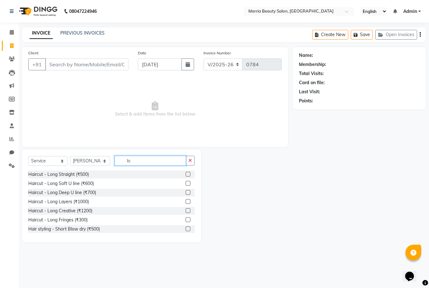
type input "l"
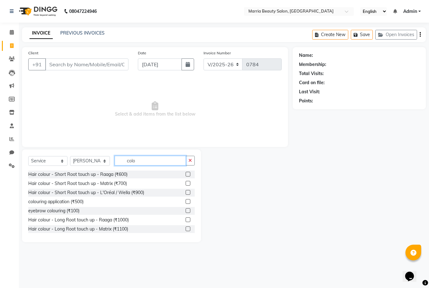
type input "colo"
click at [185, 192] on label at bounding box center [187, 192] width 5 height 5
click at [185, 192] on input "checkbox" at bounding box center [187, 193] width 4 height 4
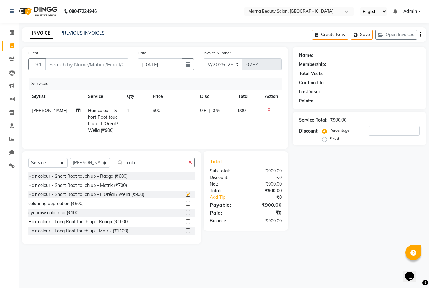
checkbox input "false"
click at [153, 110] on span "900" at bounding box center [157, 111] width 8 height 6
select select "85629"
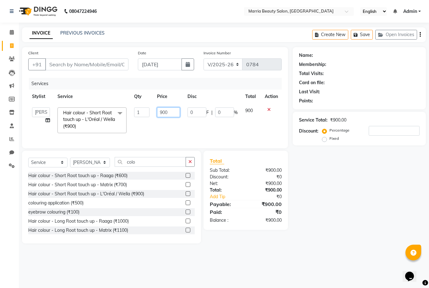
click at [162, 112] on input "900" at bounding box center [168, 112] width 23 height 10
type input "1000"
click at [166, 139] on div "Services Stylist Service Qty Price Disc Total Action Ashwini Ibam [PERSON_NAME]…" at bounding box center [154, 110] width 253 height 64
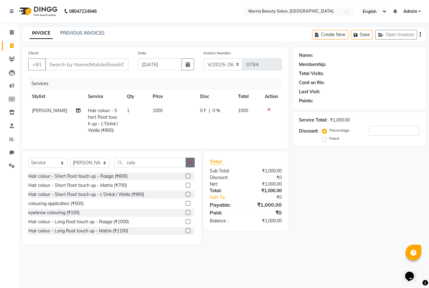
click at [193, 162] on button "button" at bounding box center [189, 163] width 9 height 10
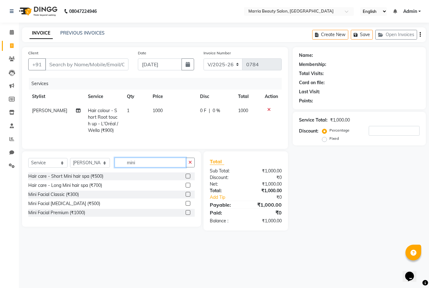
type input "mini"
click at [188, 212] on label at bounding box center [187, 212] width 5 height 5
click at [188, 212] on input "checkbox" at bounding box center [187, 213] width 4 height 4
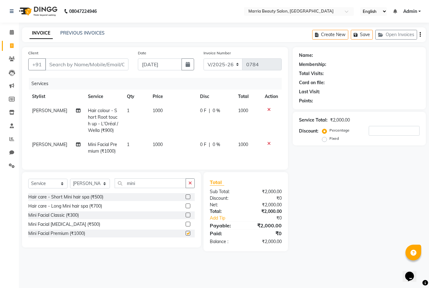
checkbox input "false"
click at [260, 173] on div "Total Sub Total: ₹2,000.00 Discount: ₹0 Net: ₹2,000.00 Total: ₹2,000.00 Add Tip…" at bounding box center [245, 211] width 84 height 79
click at [96, 64] on input "Client" at bounding box center [86, 64] width 83 height 12
type input "8"
type input "0"
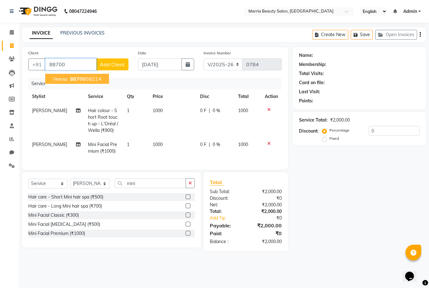
click at [83, 76] on span "88700" at bounding box center [78, 79] width 16 height 6
type input "8870058214"
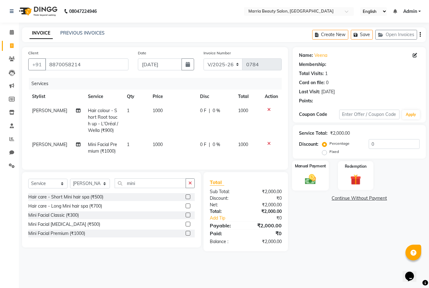
click at [311, 185] on img at bounding box center [310, 179] width 18 height 13
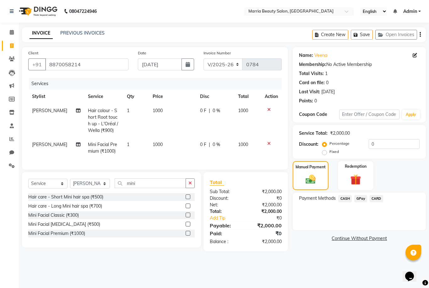
click at [357, 202] on span "GPay" at bounding box center [360, 198] width 13 height 7
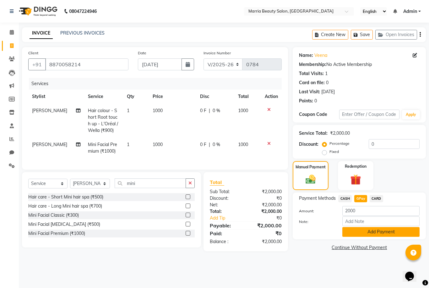
click at [355, 237] on button "Add Payment" at bounding box center [380, 232] width 77 height 10
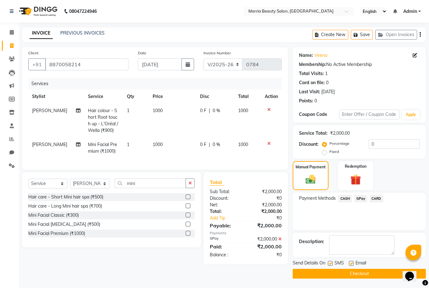
click at [317, 276] on button "Checkout" at bounding box center [359, 274] width 133 height 10
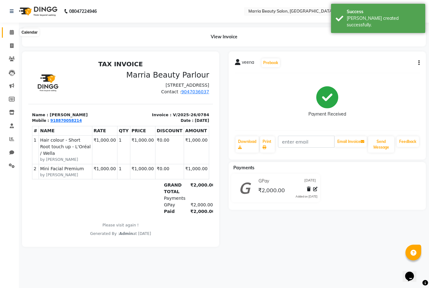
click at [10, 32] on icon at bounding box center [12, 32] width 4 height 5
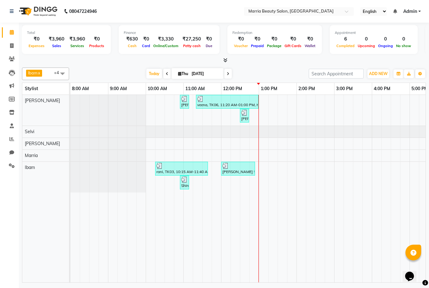
click at [224, 58] on icon at bounding box center [225, 60] width 4 height 5
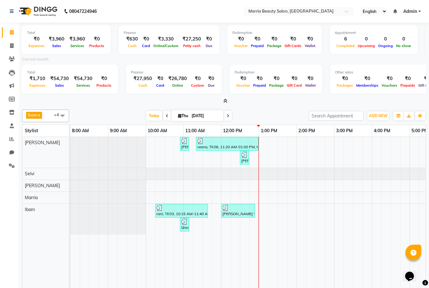
click at [226, 99] on icon at bounding box center [225, 101] width 4 height 5
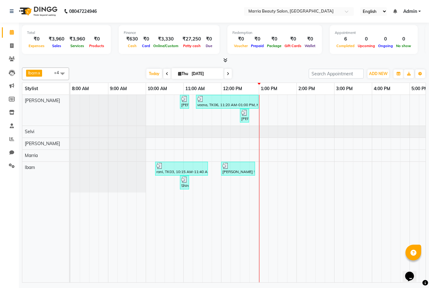
click at [225, 58] on icon at bounding box center [225, 60] width 4 height 5
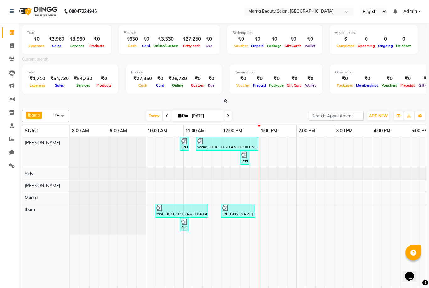
click at [224, 99] on icon at bounding box center [225, 101] width 4 height 5
